Goal: Information Seeking & Learning: Find specific fact

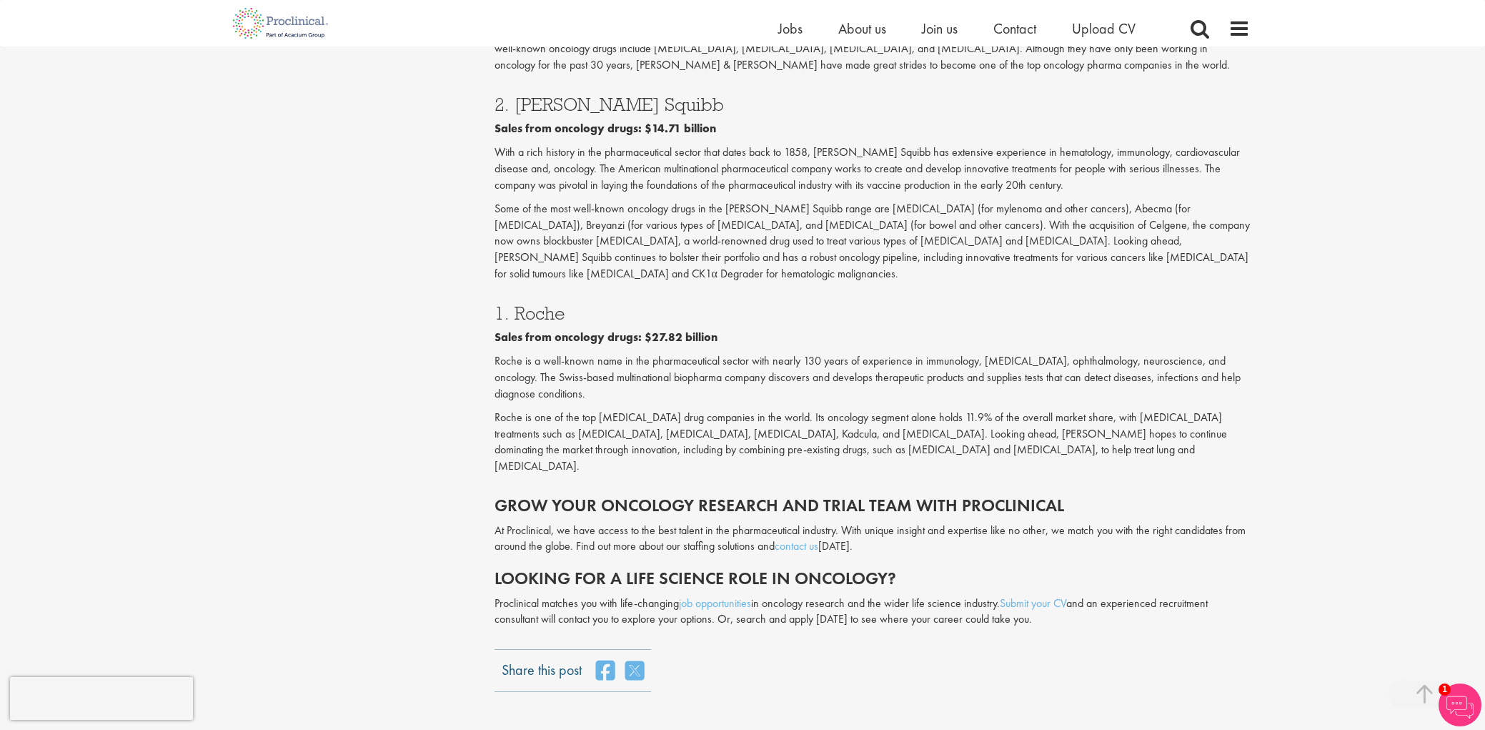
scroll to position [2437, 0]
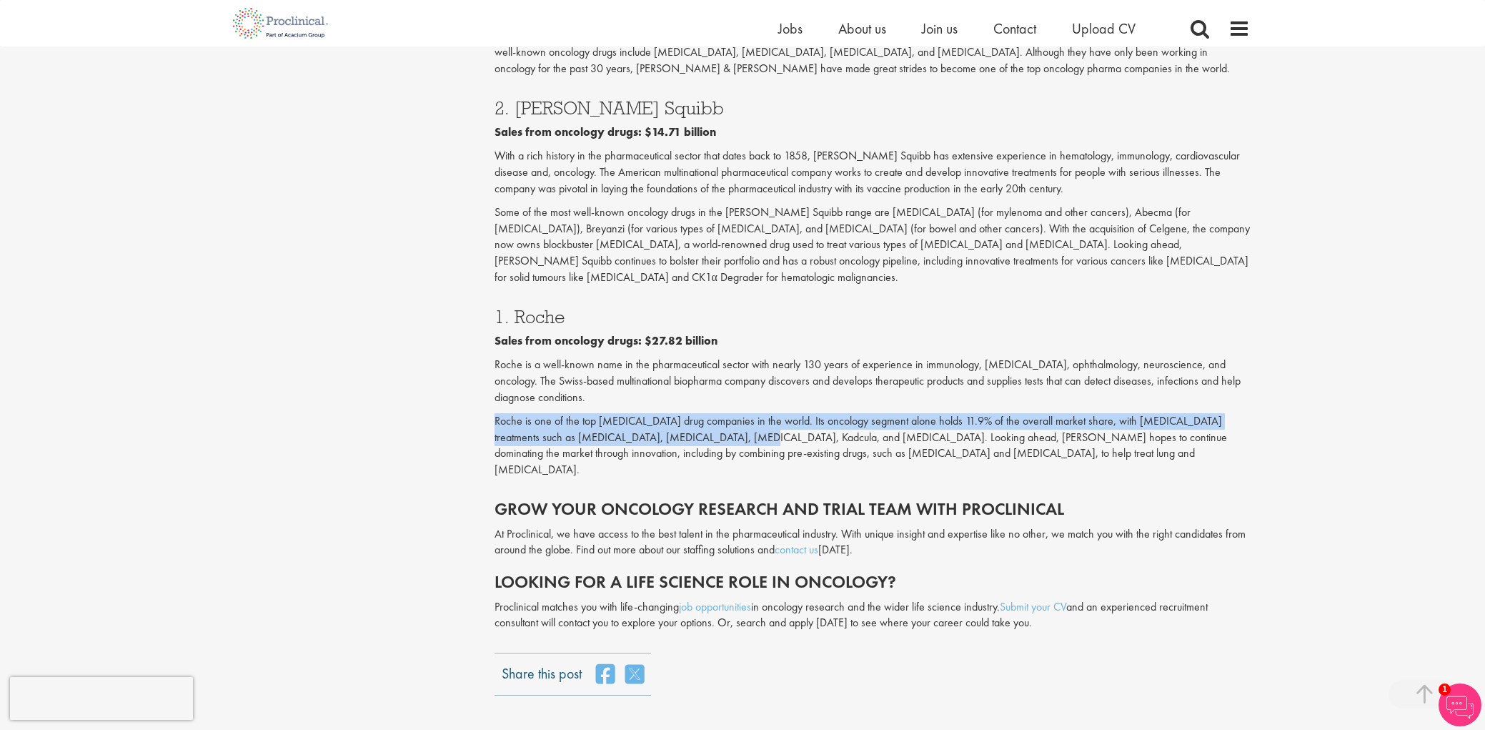
drag, startPoint x: 502, startPoint y: 277, endPoint x: 677, endPoint y: 292, distance: 175.7
click at [679, 413] on p "Roche is one of the top [MEDICAL_DATA] drug companies in the world. Its oncolog…" at bounding box center [872, 445] width 756 height 65
copy p "Roche is one of the top [MEDICAL_DATA] drug companies in the world. Its oncolog…"
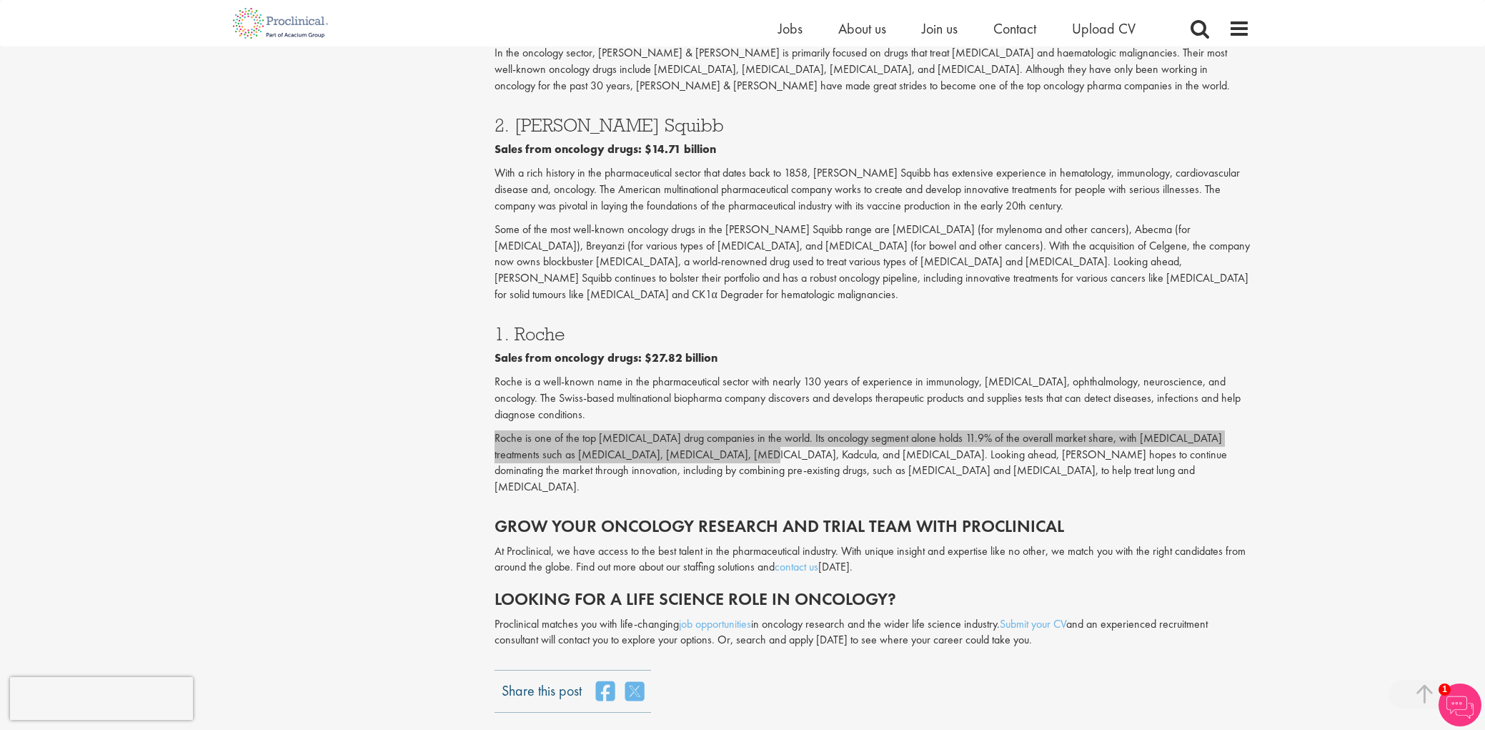
scroll to position [2415, 0]
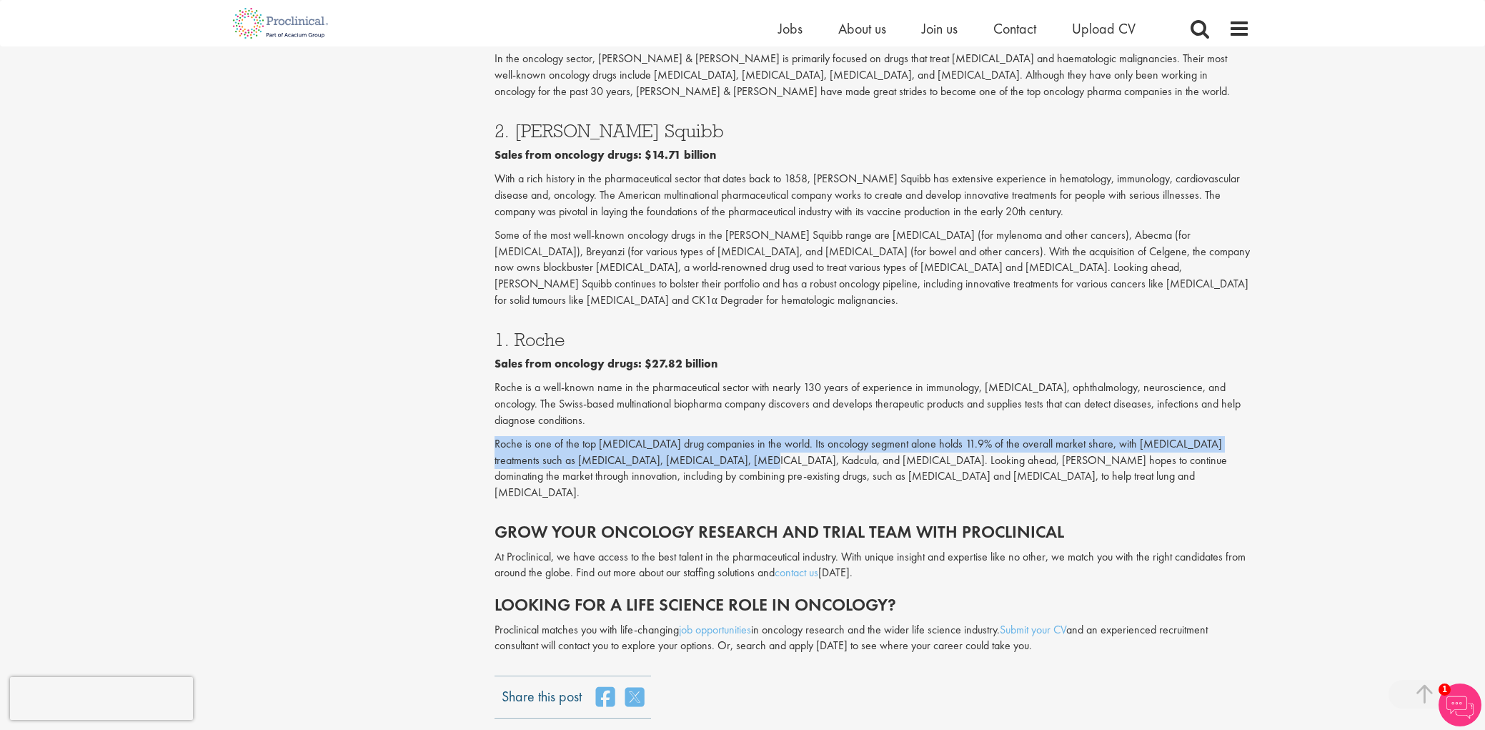
drag, startPoint x: 496, startPoint y: 248, endPoint x: 586, endPoint y: 272, distance: 93.1
click at [589, 379] on p "Roche is a well-known name in the pharmaceutical sector with nearly 130 years o…" at bounding box center [872, 403] width 756 height 49
copy p "Roche is a well-known name in the pharmaceutical sector with nearly 130 years o…"
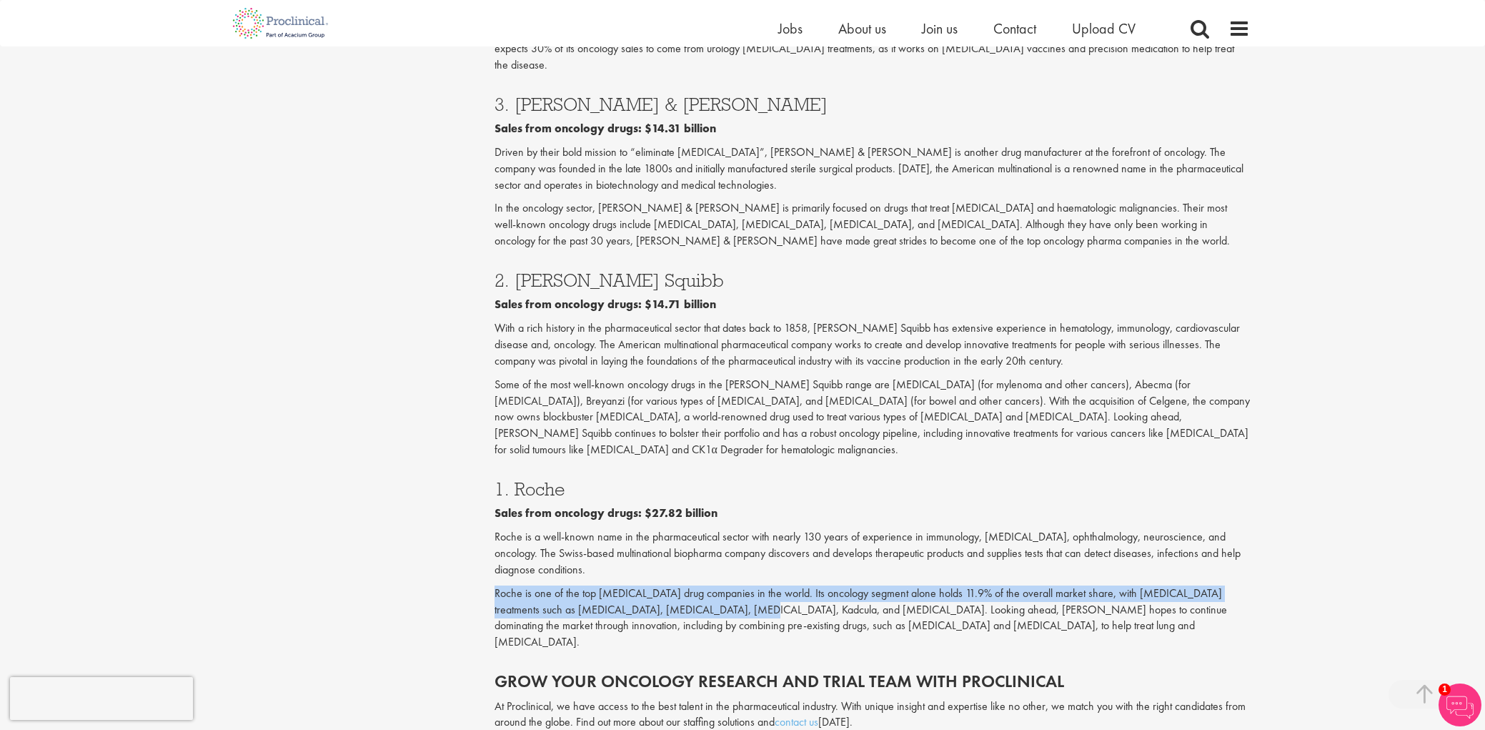
scroll to position [2267, 0]
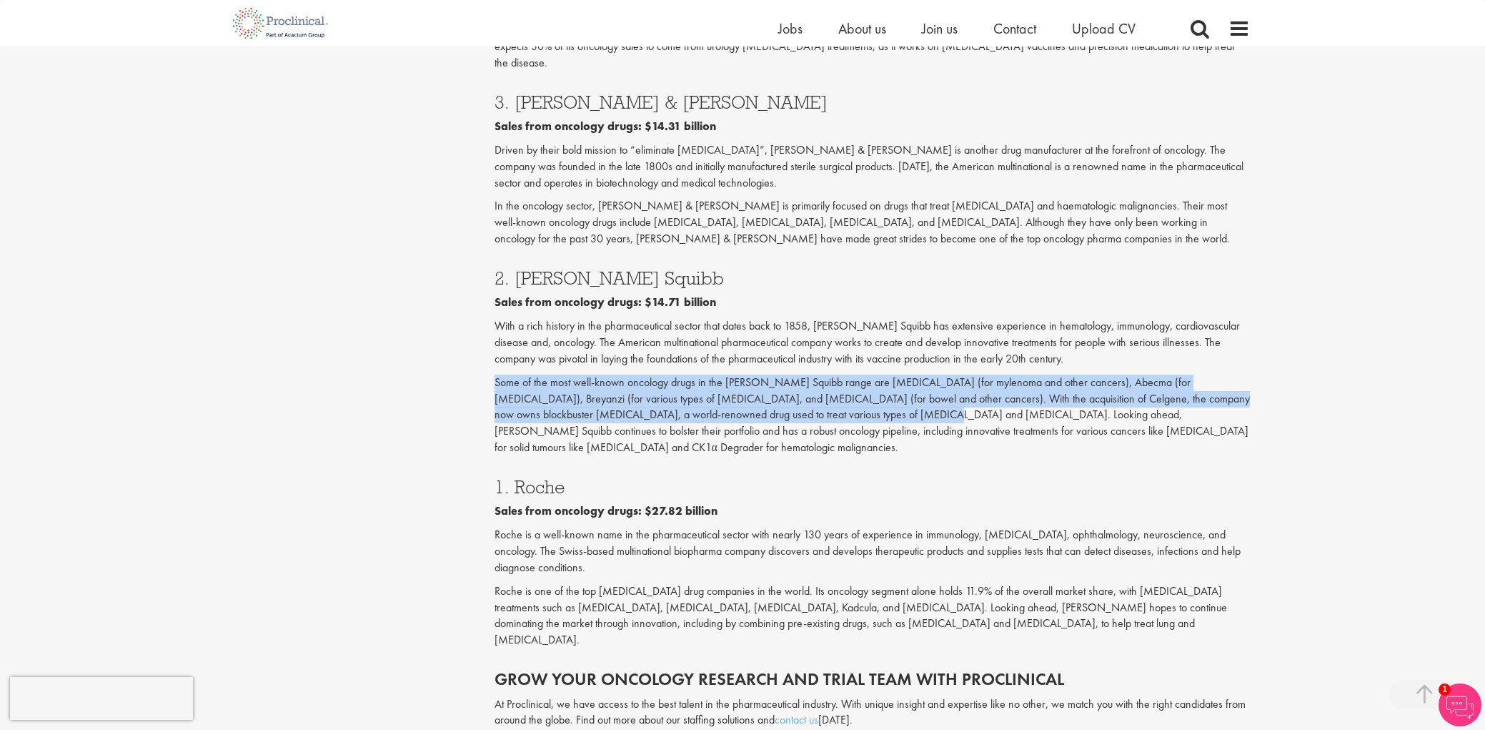
drag, startPoint x: 507, startPoint y: 266, endPoint x: 834, endPoint y: 289, distance: 327.4
click at [834, 374] on p "Some of the most well-known oncology drugs in the [PERSON_NAME] Squibb range ar…" at bounding box center [872, 414] width 756 height 81
copy p "Some of the most well-known oncology drugs in the [PERSON_NAME] Squibb range ar…"
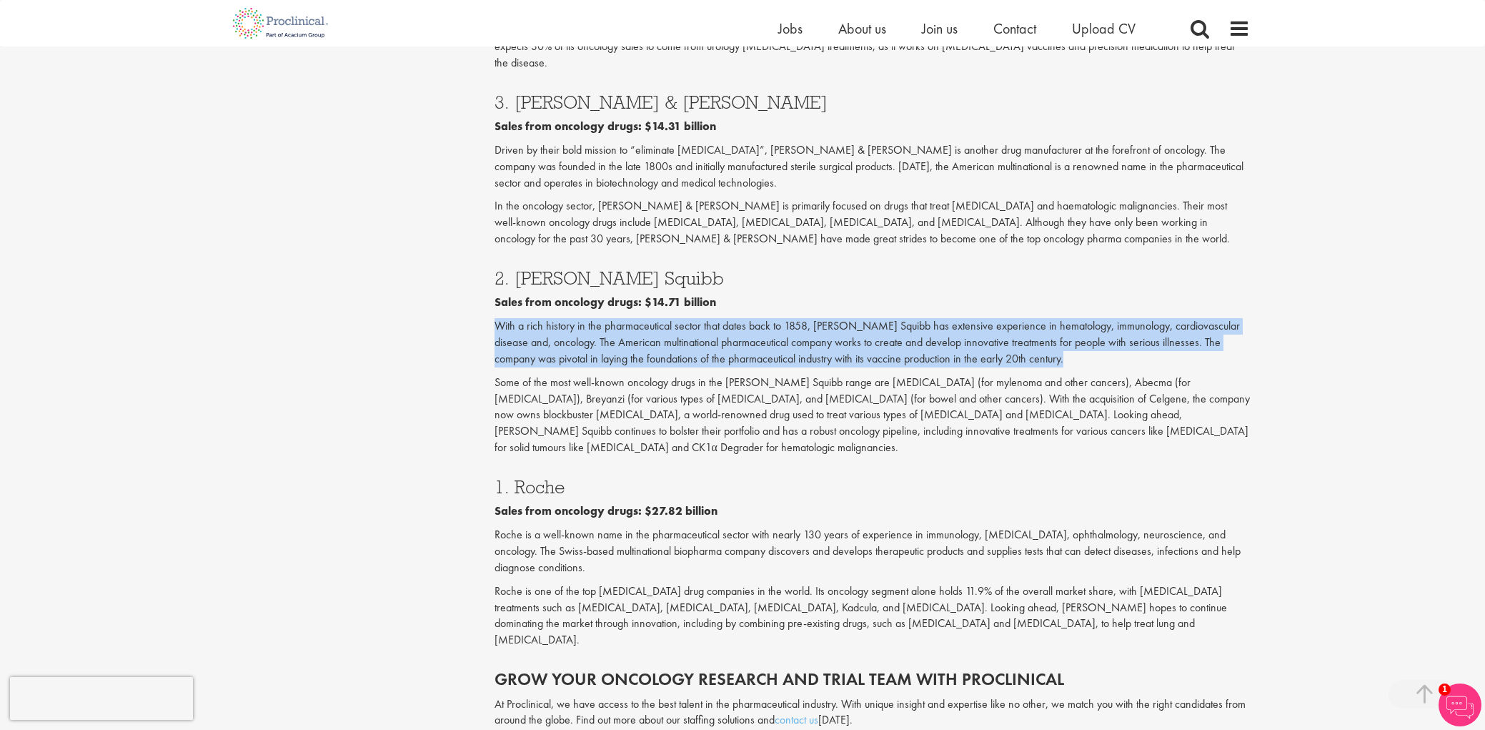
drag, startPoint x: 494, startPoint y: 201, endPoint x: 1086, endPoint y: 228, distance: 593.0
click at [1098, 318] on p "With a rich history in the pharmaceutical sector that dates back to 1858, [PERS…" at bounding box center [872, 342] width 756 height 49
copy p "With a rich history in the pharmaceutical sector that dates back to 1858, [PERS…"
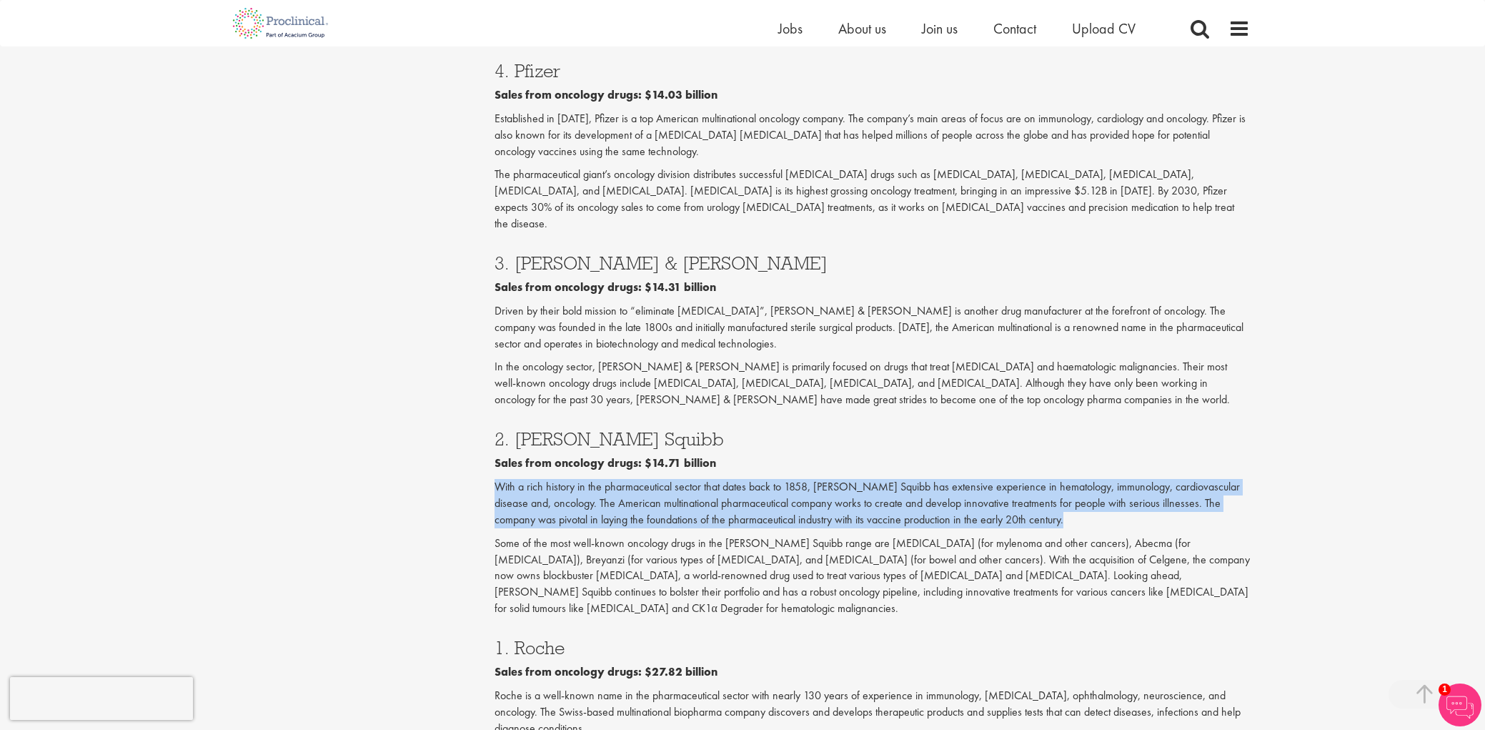
scroll to position [2092, 0]
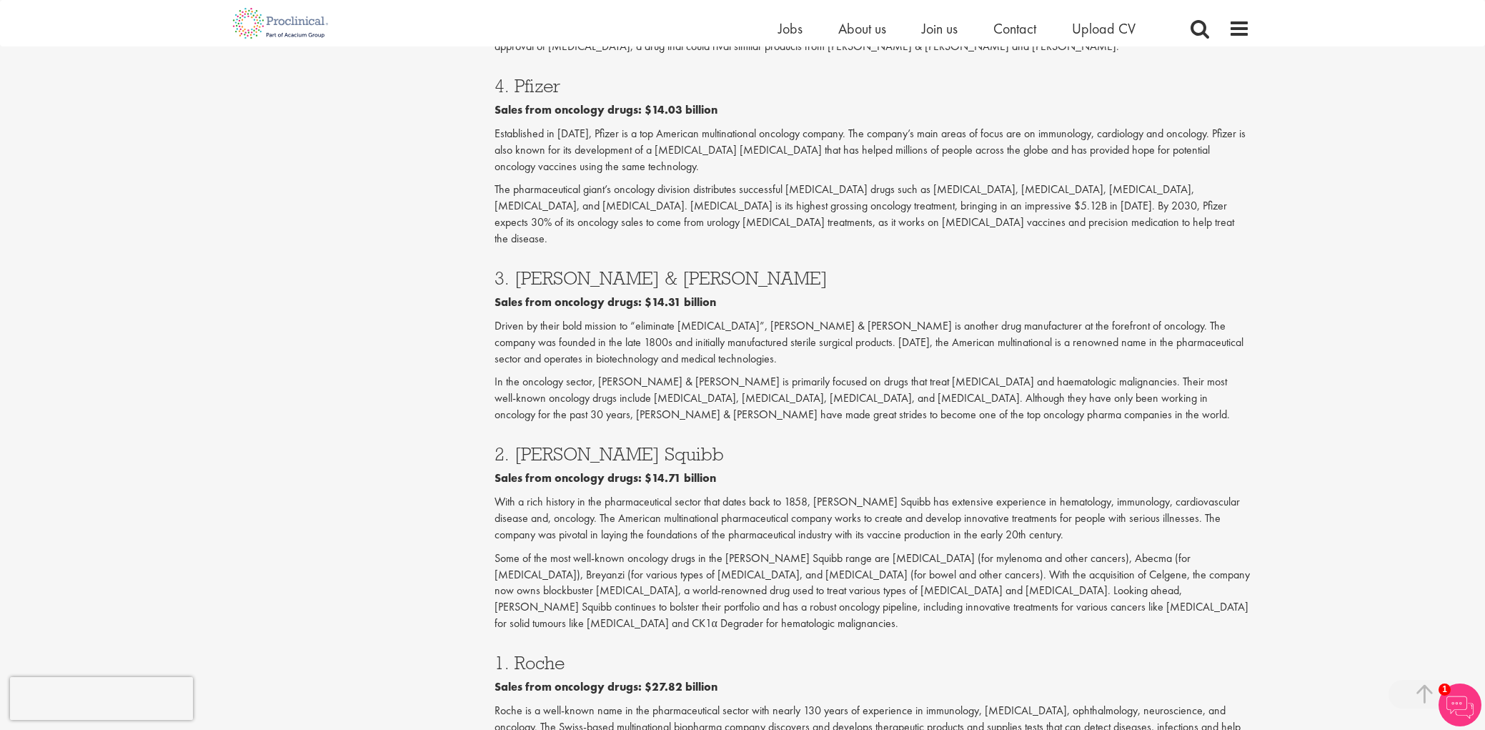
click at [737, 374] on p "In the oncology sector, [PERSON_NAME] & [PERSON_NAME] is primarily focused on d…" at bounding box center [872, 398] width 756 height 49
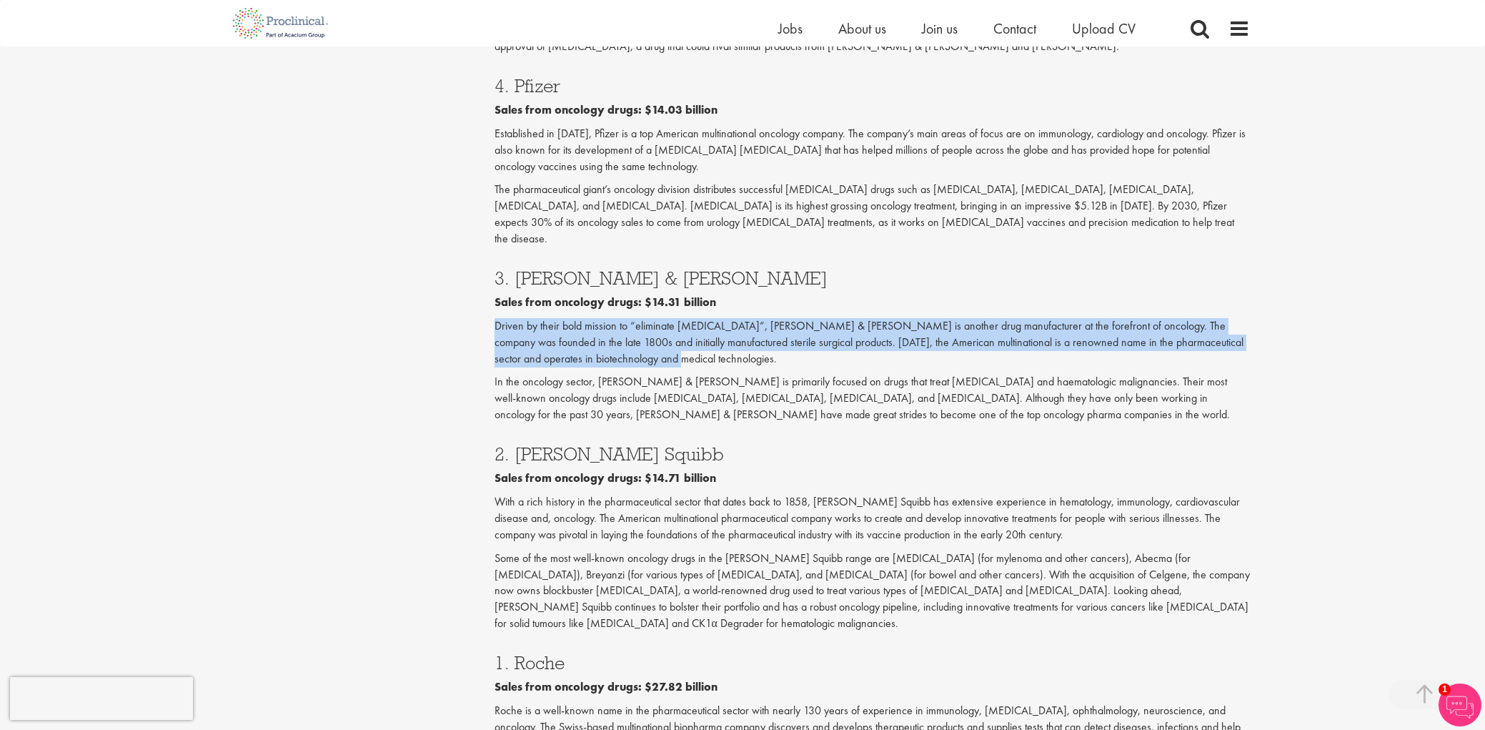
drag, startPoint x: 494, startPoint y: 197, endPoint x: 671, endPoint y: 222, distance: 178.4
click at [682, 318] on p "Driven by their bold mission to “eliminate [MEDICAL_DATA]”, [PERSON_NAME] & [PE…" at bounding box center [872, 342] width 756 height 49
copy p "Driven by their bold mission to “eliminate [MEDICAL_DATA]”, [PERSON_NAME] & [PE…"
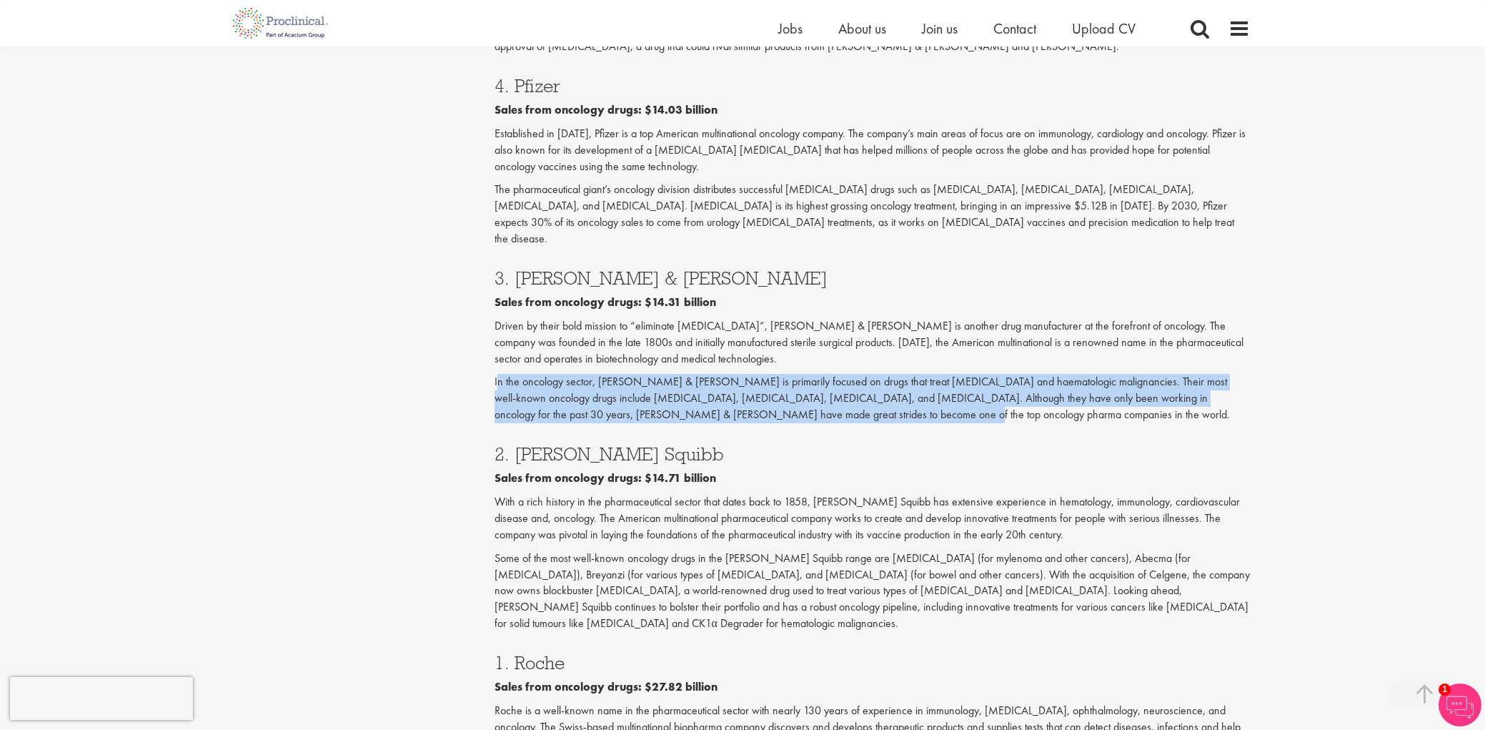
drag, startPoint x: 495, startPoint y: 253, endPoint x: 832, endPoint y: 280, distance: 338.4
click at [833, 374] on p "In the oncology sector, [PERSON_NAME] & [PERSON_NAME] is primarily focused on d…" at bounding box center [872, 398] width 756 height 49
copy p "n the oncology sector, [PERSON_NAME] & [PERSON_NAME] is primarily focused on dr…"
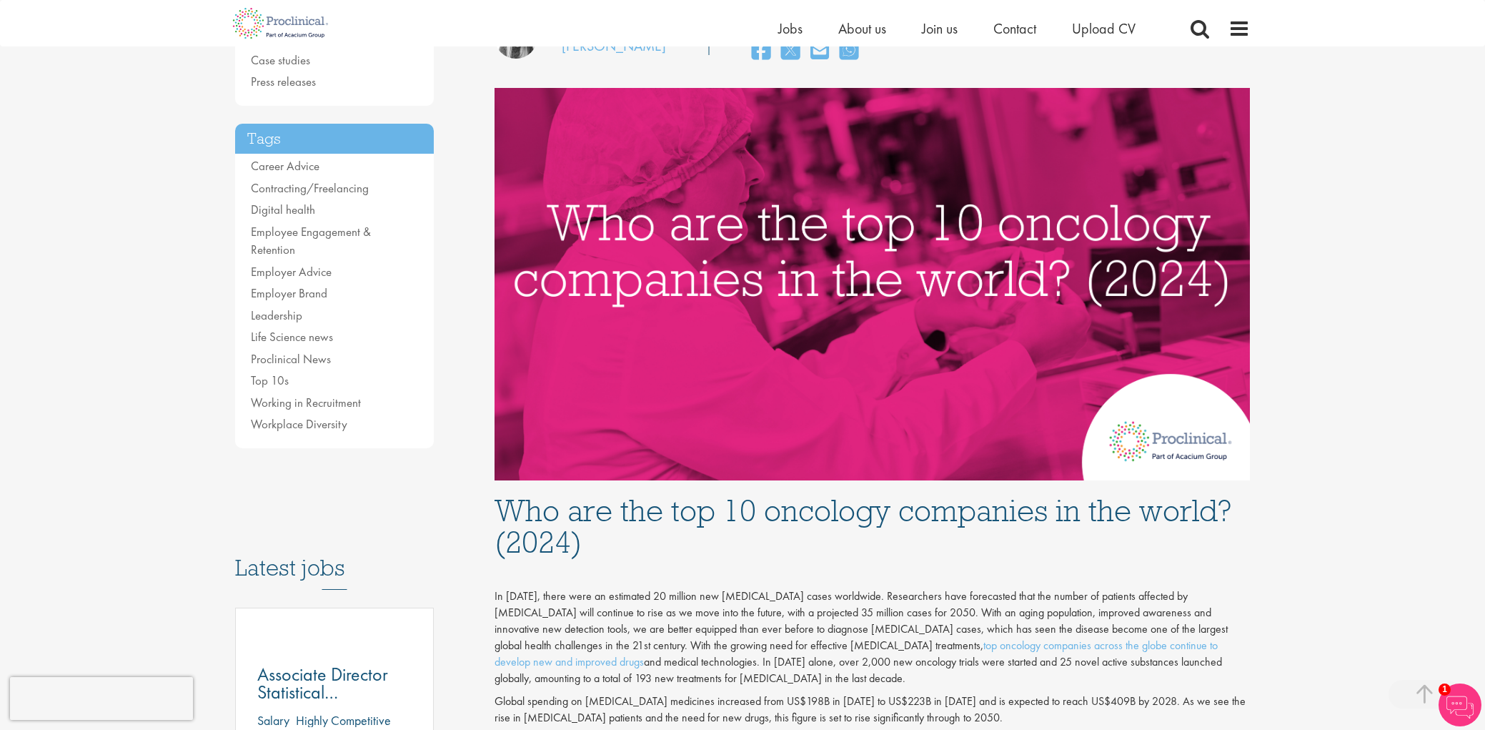
scroll to position [249, 0]
